Goal: Task Accomplishment & Management: Complete application form

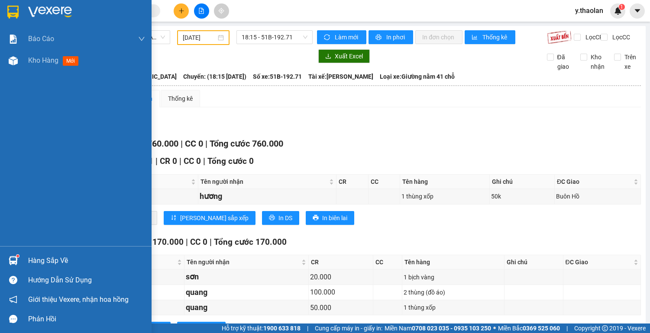
click at [45, 62] on span "Kho hàng" at bounding box center [43, 60] width 30 height 8
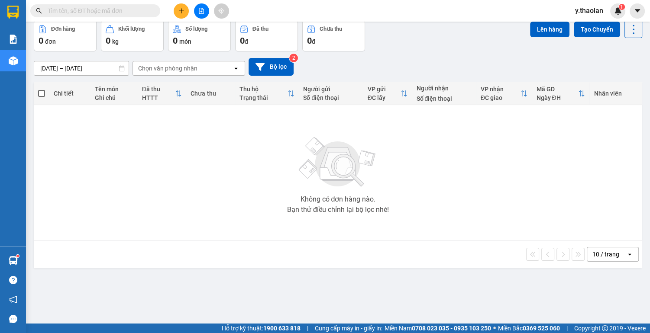
scroll to position [40, 0]
click at [181, 12] on icon "plus" at bounding box center [181, 11] width 6 height 6
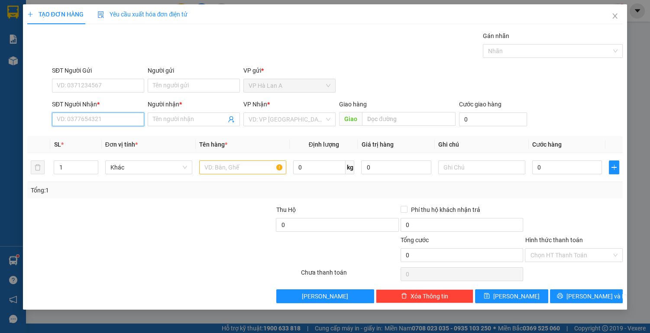
click at [93, 120] on input "SĐT Người Nhận *" at bounding box center [98, 120] width 92 height 14
type input "0933134111"
click at [174, 116] on input "Người nhận *" at bounding box center [189, 120] width 73 height 10
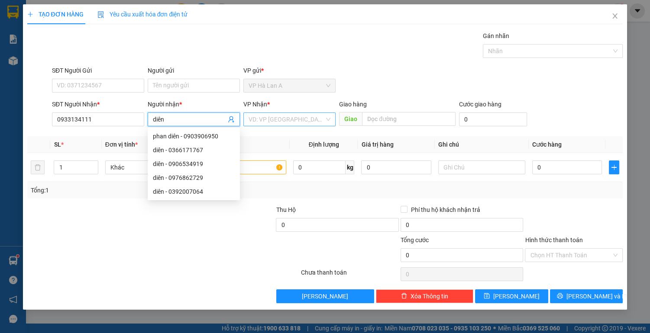
type input "diên"
click at [279, 119] on input "search" at bounding box center [287, 119] width 76 height 13
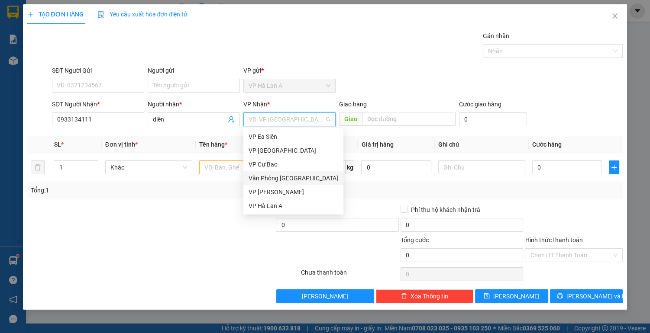
click at [297, 178] on div "Văn Phòng [GEOGRAPHIC_DATA]" at bounding box center [294, 179] width 90 height 10
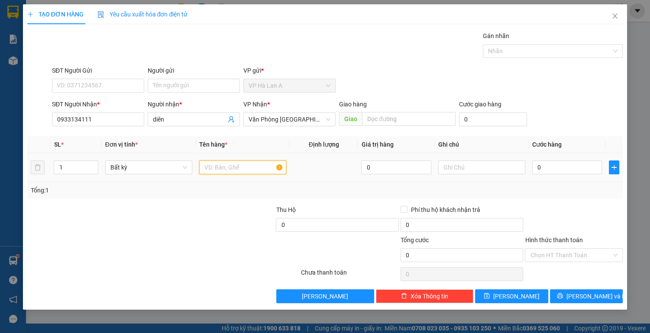
click at [220, 167] on input "text" at bounding box center [242, 168] width 87 height 14
type input "1 túm hồng+1 thùng"
click at [461, 173] on input "text" at bounding box center [481, 168] width 87 height 14
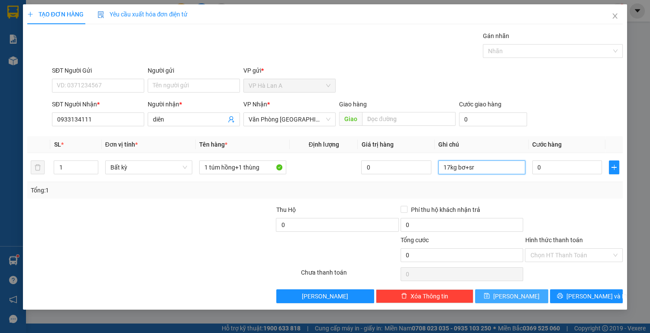
type input "17kg bơ+sr"
click at [490, 294] on icon "save" at bounding box center [487, 296] width 6 height 6
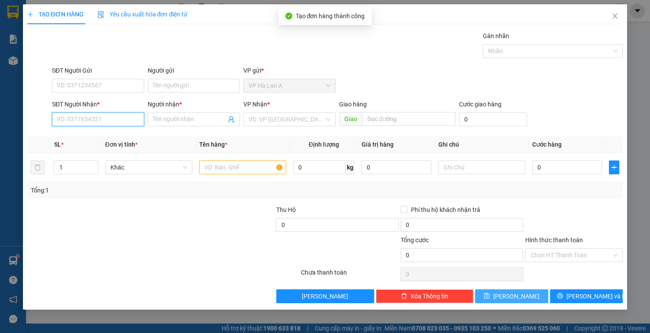
click at [107, 116] on input "SĐT Người Nhận *" at bounding box center [98, 120] width 92 height 14
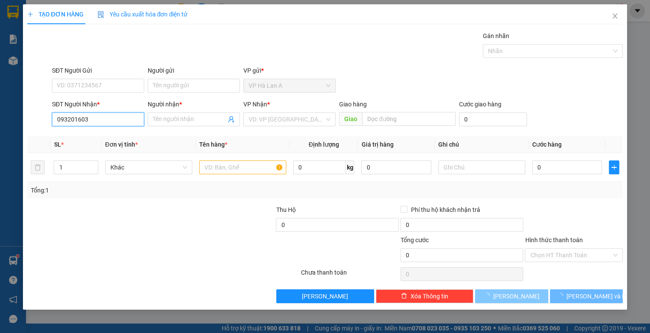
type input "0932016039"
drag, startPoint x: 113, startPoint y: 133, endPoint x: 237, endPoint y: 178, distance: 131.8
click at [114, 133] on div "0932016039 - giang" at bounding box center [98, 137] width 82 height 10
type input "giang"
type input "0932016039"
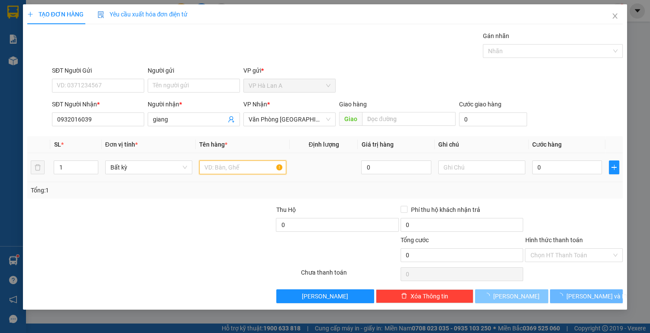
click at [247, 168] on input "text" at bounding box center [242, 168] width 87 height 14
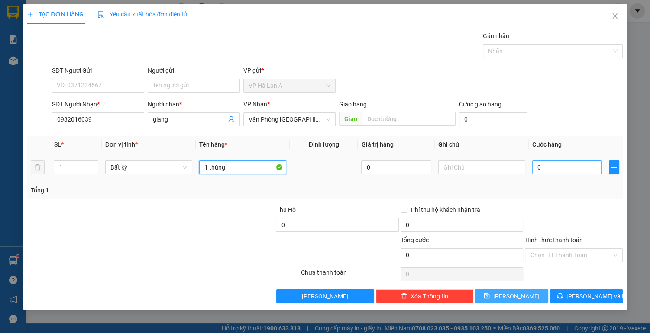
type input "1 thùng"
click at [536, 166] on input "0" at bounding box center [567, 168] width 70 height 14
type input "4"
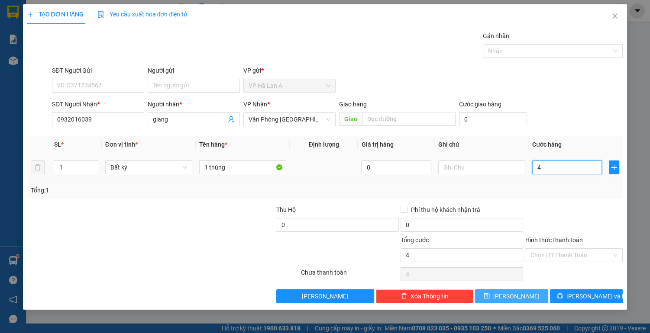
type input "40"
type input "40.000"
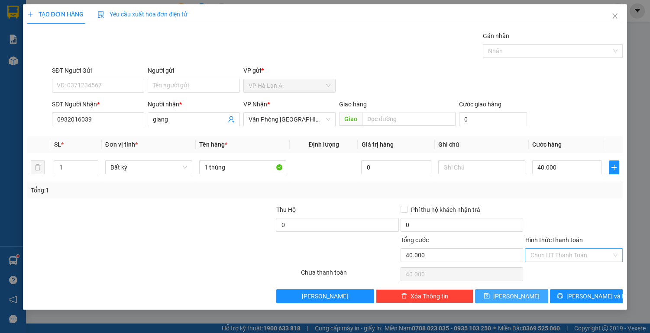
click at [559, 249] on input "Hình thức thanh toán" at bounding box center [570, 255] width 81 height 13
drag, startPoint x: 546, startPoint y: 269, endPoint x: 525, endPoint y: 286, distance: 27.1
click at [545, 270] on div "Tại văn phòng" at bounding box center [573, 272] width 87 height 10
type input "0"
click at [522, 294] on button "[PERSON_NAME]" at bounding box center [511, 297] width 73 height 14
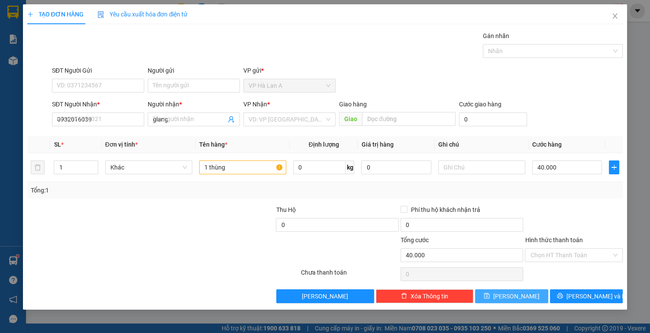
type input "0"
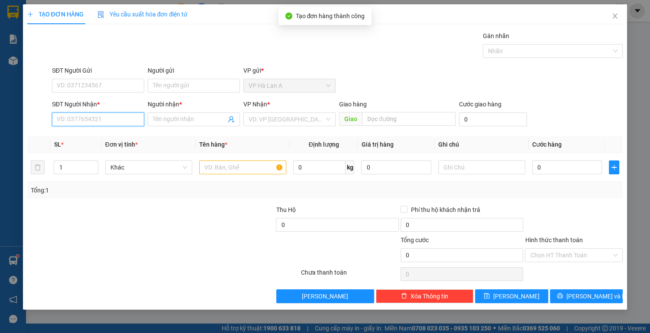
click at [97, 118] on input "SĐT Người Nhận *" at bounding box center [98, 120] width 92 height 14
type input "0834402020"
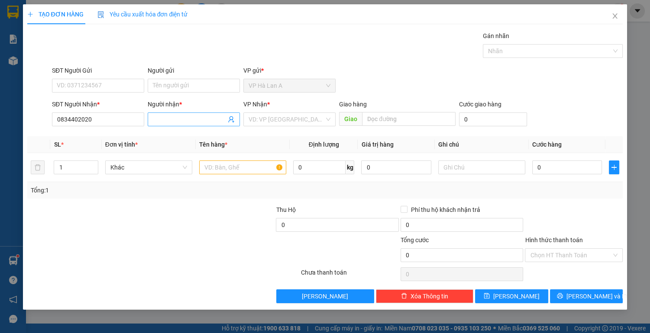
click at [176, 122] on input "Người nhận *" at bounding box center [189, 120] width 73 height 10
type input "bs hùng"
click at [301, 123] on input "search" at bounding box center [287, 119] width 76 height 13
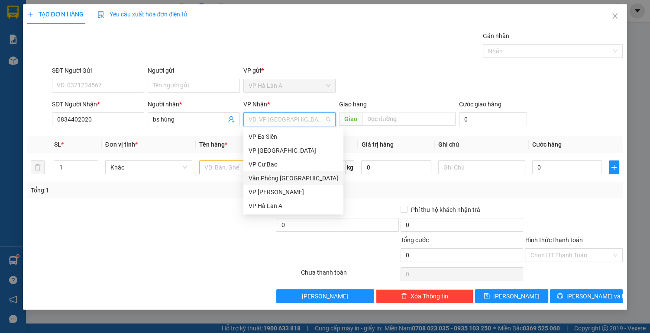
click at [303, 179] on div "Văn Phòng [GEOGRAPHIC_DATA]" at bounding box center [294, 179] width 90 height 10
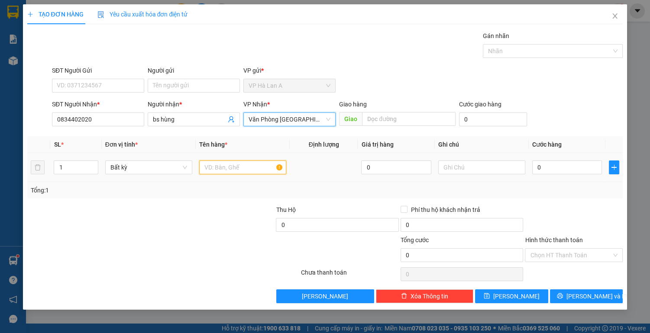
click at [213, 170] on input "text" at bounding box center [242, 168] width 87 height 14
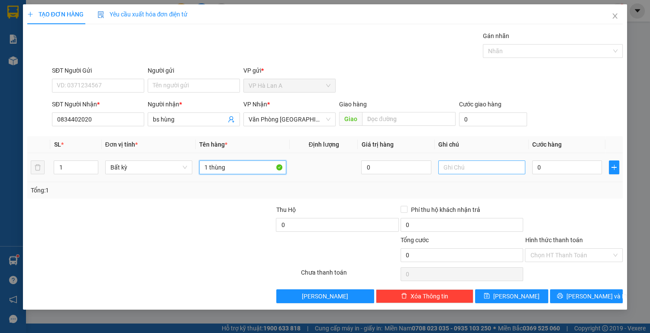
type input "1 thùng"
click at [491, 167] on input "text" at bounding box center [481, 168] width 87 height 14
type input "11kg sr"
click at [549, 171] on input "0" at bounding box center [567, 168] width 70 height 14
type input "4"
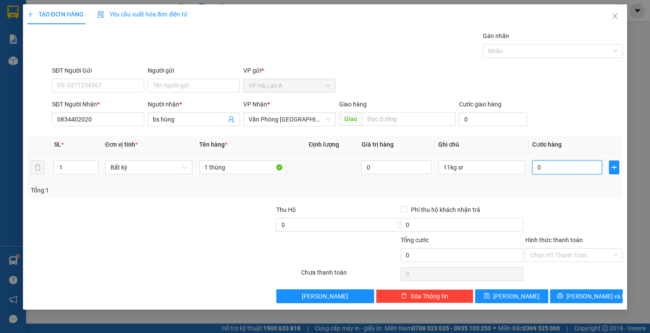
type input "4"
type input "40"
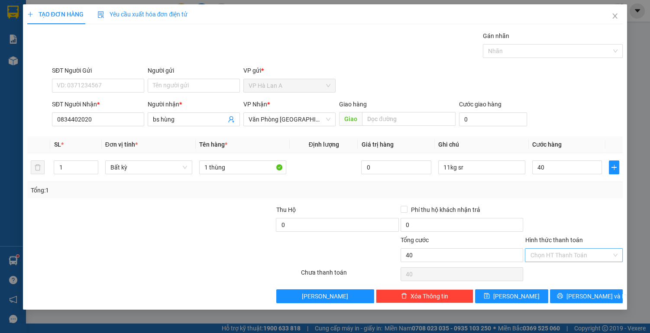
type input "40.000"
drag, startPoint x: 542, startPoint y: 254, endPoint x: 552, endPoint y: 272, distance: 20.9
click at [542, 255] on input "Hình thức thanh toán" at bounding box center [570, 255] width 81 height 13
drag, startPoint x: 552, startPoint y: 272, endPoint x: 544, endPoint y: 279, distance: 10.8
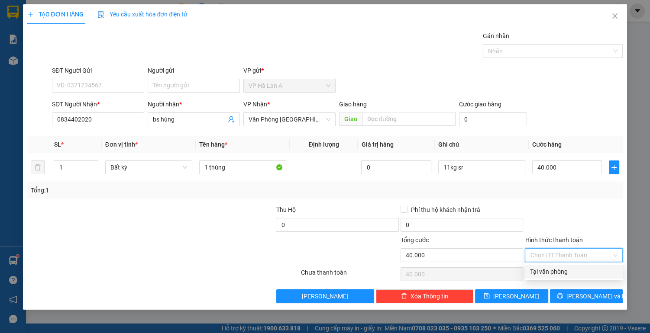
click at [552, 272] on div "Tại văn phòng" at bounding box center [573, 272] width 87 height 10
type input "0"
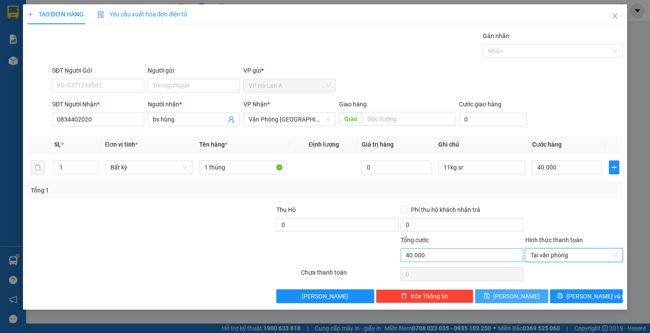
drag, startPoint x: 526, startPoint y: 299, endPoint x: 428, endPoint y: 252, distance: 108.6
click at [524, 299] on button "[PERSON_NAME]" at bounding box center [511, 297] width 73 height 14
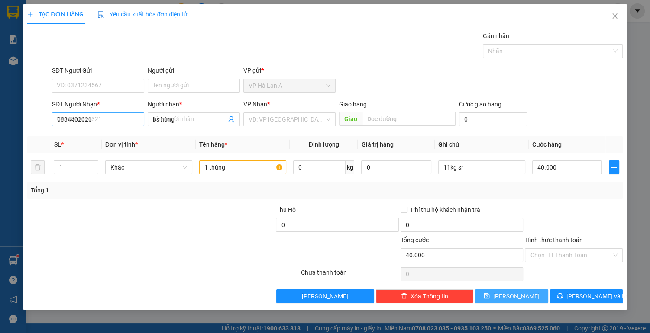
type input "0"
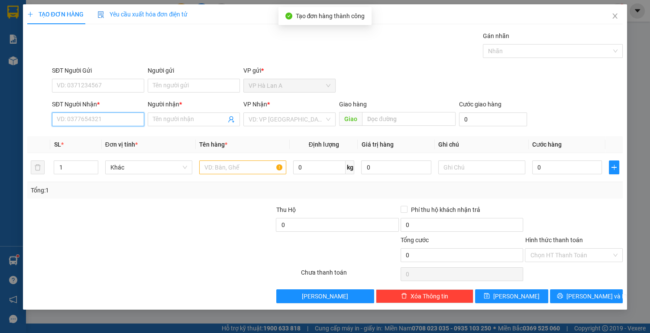
click at [94, 120] on input "SĐT Người Nhận *" at bounding box center [98, 120] width 92 height 14
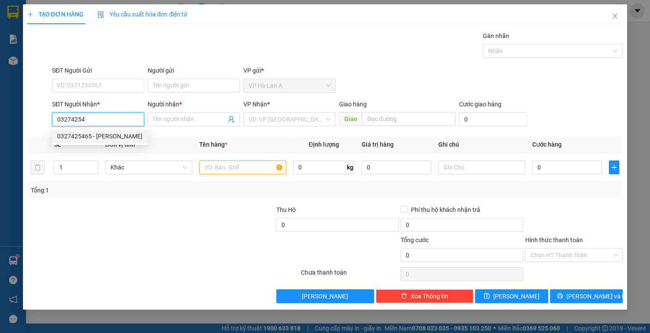
drag, startPoint x: 99, startPoint y: 133, endPoint x: 142, endPoint y: 141, distance: 43.1
click at [100, 133] on div "0327425465 - [PERSON_NAME]" at bounding box center [99, 137] width 85 height 10
type input "0327425465"
type input "hoàng anh"
type input "0327425465"
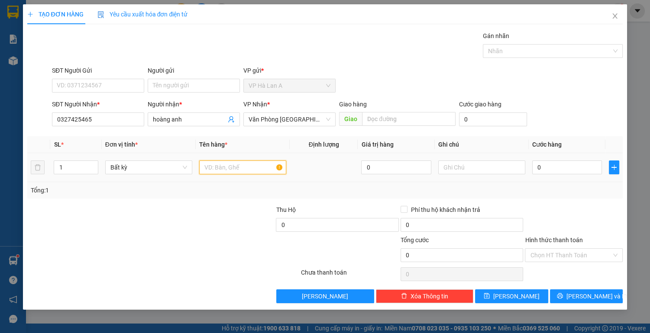
click at [215, 162] on input "text" at bounding box center [242, 168] width 87 height 14
type input "1 thùng"
drag, startPoint x: 462, startPoint y: 153, endPoint x: 466, endPoint y: 171, distance: 18.5
click at [466, 171] on td at bounding box center [482, 167] width 94 height 29
click at [466, 171] on input "text" at bounding box center [481, 168] width 87 height 14
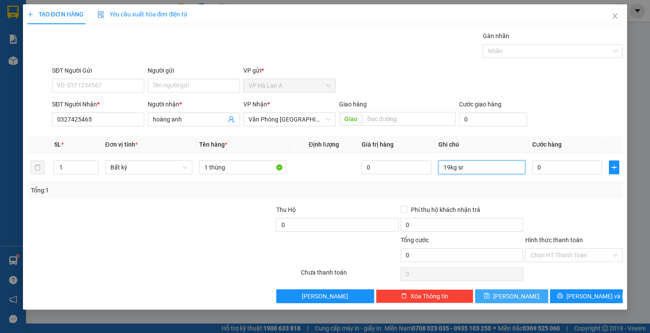
type input "19kg sr"
click at [506, 301] on button "[PERSON_NAME]" at bounding box center [511, 297] width 73 height 14
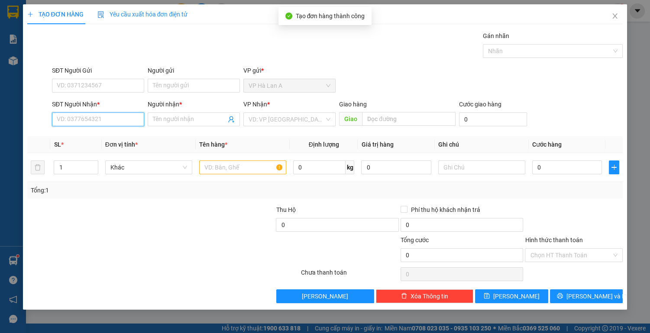
click at [103, 123] on input "SĐT Người Nhận *" at bounding box center [98, 120] width 92 height 14
type input "0935622996"
click at [114, 135] on div "0935622996 - thủy" at bounding box center [98, 137] width 82 height 10
type input "thủy"
type input "0935622996"
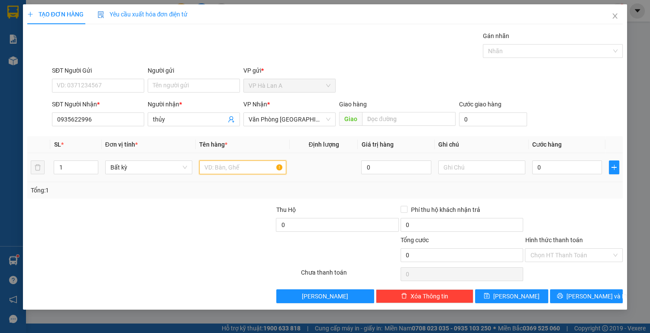
click at [242, 168] on input "text" at bounding box center [242, 168] width 87 height 14
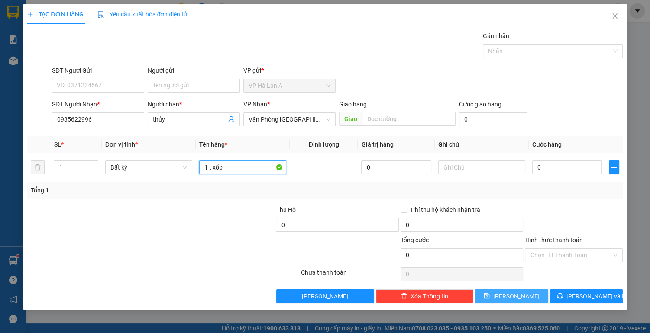
type input "1 t xốp"
drag, startPoint x: 527, startPoint y: 294, endPoint x: 329, endPoint y: 197, distance: 220.4
click at [526, 294] on button "[PERSON_NAME]" at bounding box center [511, 297] width 73 height 14
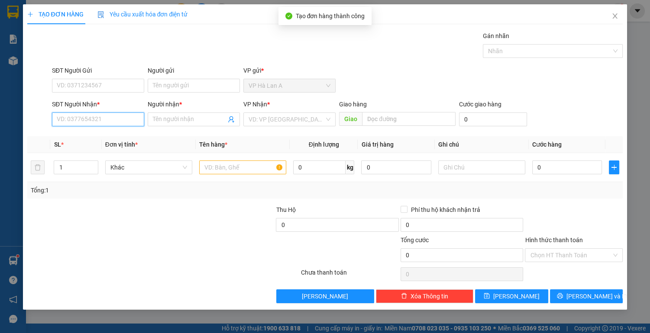
click at [104, 119] on input "SĐT Người Nhận *" at bounding box center [98, 120] width 92 height 14
type input "0965109553"
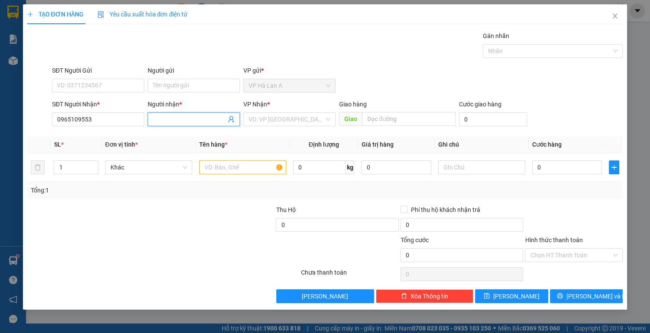
click at [210, 113] on span at bounding box center [194, 120] width 92 height 14
type input "1"
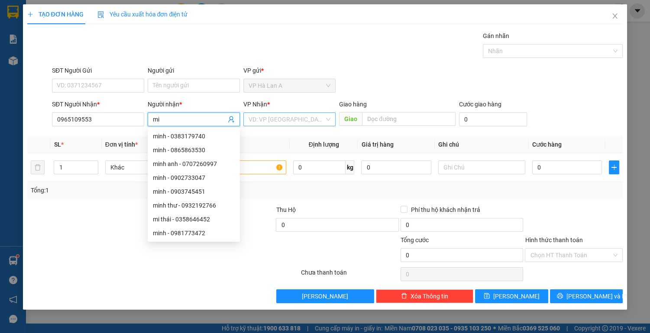
type input "mi"
click at [271, 120] on input "search" at bounding box center [287, 119] width 76 height 13
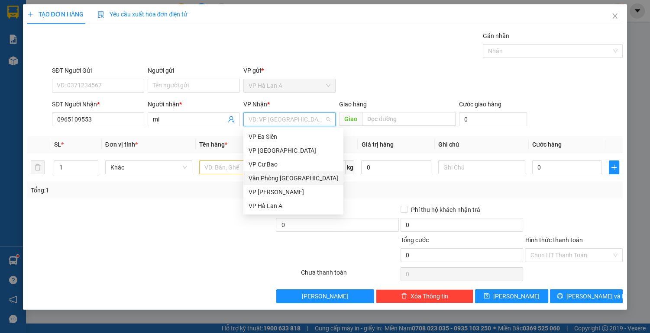
drag, startPoint x: 291, startPoint y: 174, endPoint x: 368, endPoint y: 139, distance: 83.7
click at [293, 174] on div "Văn Phòng [GEOGRAPHIC_DATA]" at bounding box center [294, 179] width 90 height 10
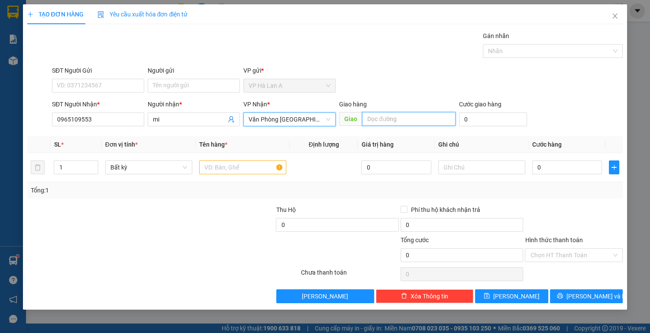
click at [383, 116] on input "text" at bounding box center [408, 119] width 93 height 14
type input "o"
type input "ông bố"
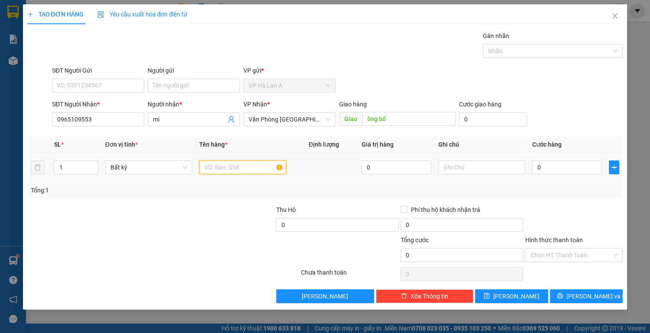
click at [218, 167] on input "text" at bounding box center [242, 168] width 87 height 14
type input "1 thùng"
click at [455, 163] on input "text" at bounding box center [481, 168] width 87 height 14
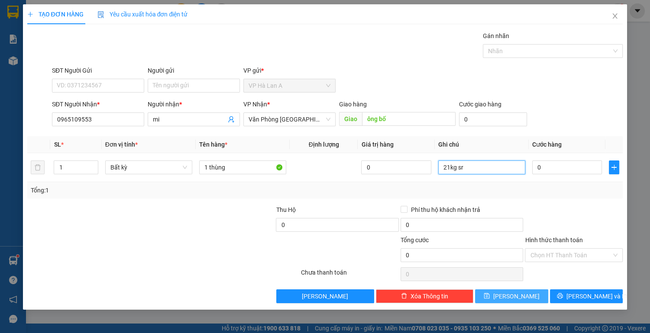
type input "21kg sr"
click at [513, 296] on span "[PERSON_NAME]" at bounding box center [516, 297] width 46 height 10
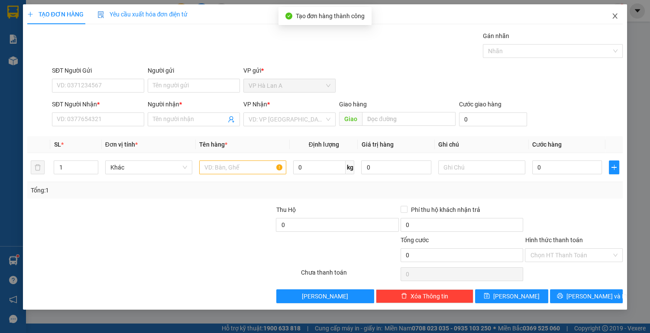
click at [616, 12] on span "Close" at bounding box center [615, 16] width 24 height 24
